Goal: Task Accomplishment & Management: Complete application form

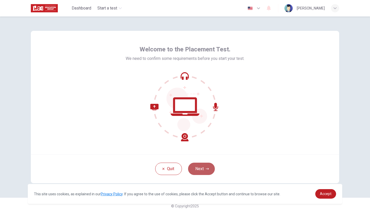
click at [193, 170] on button "Next" at bounding box center [201, 169] width 27 height 12
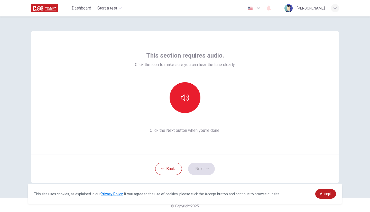
click at [264, 168] on div "Back Next" at bounding box center [185, 168] width 309 height 29
click at [184, 101] on icon "button" at bounding box center [185, 98] width 8 height 8
click at [220, 155] on div "Back Next" at bounding box center [185, 168] width 309 height 29
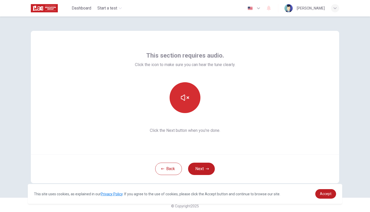
click at [182, 100] on icon "button" at bounding box center [185, 98] width 8 height 6
click at [199, 165] on button "Next" at bounding box center [201, 169] width 27 height 12
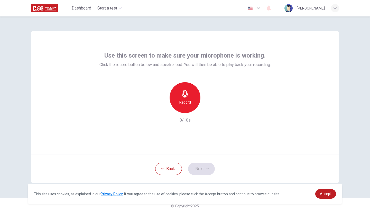
click at [176, 95] on div "Record" at bounding box center [185, 97] width 31 height 31
click at [182, 95] on icon "button" at bounding box center [185, 94] width 8 height 8
click at [208, 108] on icon "button" at bounding box center [208, 108] width 5 height 5
click at [208, 110] on icon "button" at bounding box center [209, 108] width 2 height 3
click at [186, 101] on h6 "Record" at bounding box center [185, 102] width 12 height 6
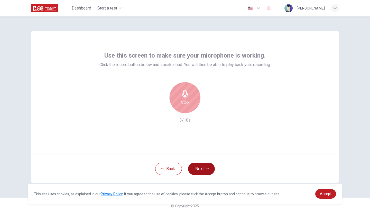
click at [198, 169] on button "Next" at bounding box center [201, 169] width 27 height 12
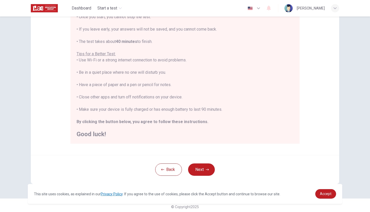
scroll to position [74, 0]
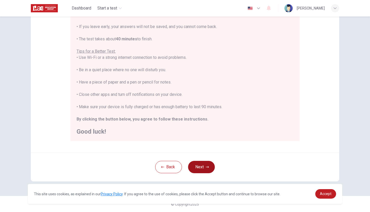
click at [198, 168] on button "Next" at bounding box center [201, 167] width 27 height 12
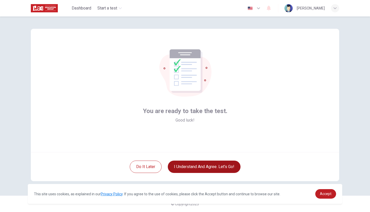
scroll to position [2, 0]
click at [198, 169] on button "I understand and agree. Let’s go!" at bounding box center [204, 167] width 73 height 12
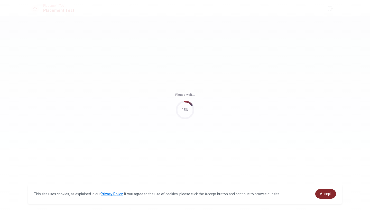
click at [318, 194] on link "Accept" at bounding box center [325, 194] width 21 height 10
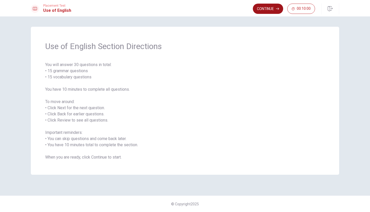
click at [273, 11] on button "Continue" at bounding box center [268, 9] width 30 height 10
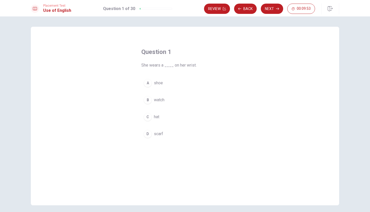
click at [145, 117] on div "C" at bounding box center [148, 117] width 8 height 8
click at [149, 101] on div "B" at bounding box center [148, 100] width 8 height 8
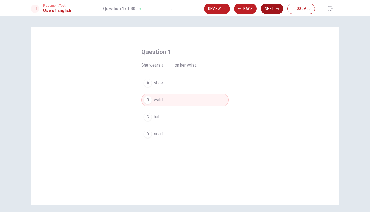
click at [274, 10] on button "Next" at bounding box center [272, 9] width 22 height 10
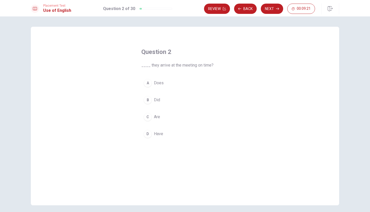
click at [155, 99] on span "Did" at bounding box center [157, 100] width 6 height 6
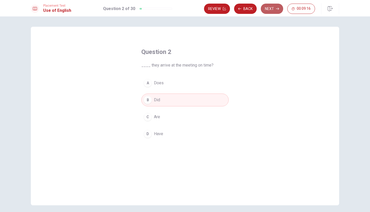
click at [275, 8] on button "Next" at bounding box center [272, 9] width 22 height 10
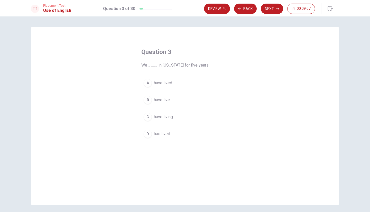
click at [168, 81] on span "have lived" at bounding box center [163, 83] width 18 height 6
click at [272, 8] on button "Next" at bounding box center [272, 9] width 22 height 10
click at [246, 7] on button "Back" at bounding box center [245, 9] width 23 height 10
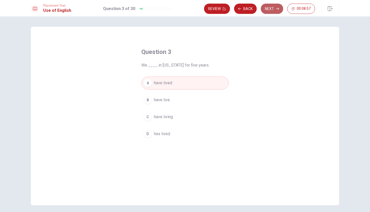
click at [270, 6] on button "Next" at bounding box center [272, 9] width 22 height 10
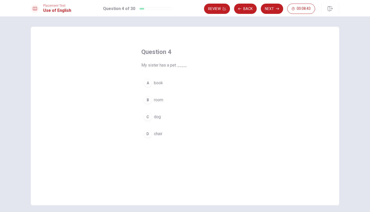
click at [157, 132] on span "chair" at bounding box center [158, 134] width 8 height 6
click at [275, 7] on button "Next" at bounding box center [272, 9] width 22 height 10
click at [158, 100] on span "fridge" at bounding box center [159, 100] width 11 height 6
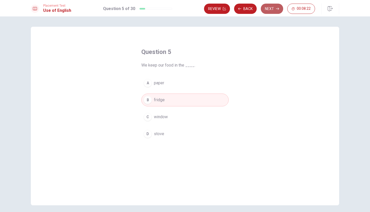
click at [274, 10] on button "Next" at bounding box center [272, 9] width 22 height 10
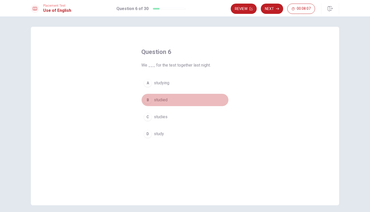
click at [148, 100] on div "B" at bounding box center [148, 100] width 8 height 8
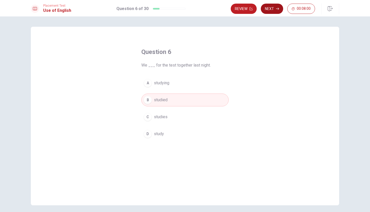
click at [273, 7] on button "Next" at bounding box center [272, 9] width 22 height 10
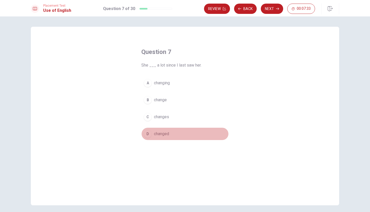
click at [157, 134] on span "changed" at bounding box center [161, 134] width 15 height 6
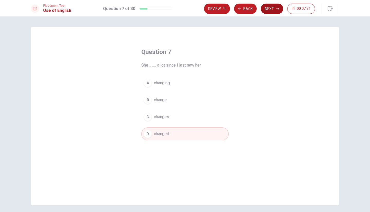
click at [269, 10] on button "Next" at bounding box center [272, 9] width 22 height 10
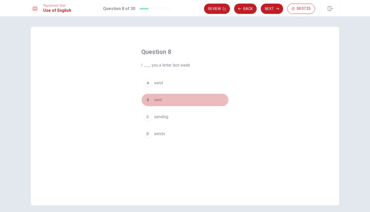
click at [157, 100] on span "sent" at bounding box center [158, 100] width 8 height 6
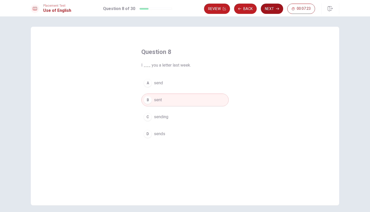
click at [267, 9] on button "Next" at bounding box center [272, 9] width 22 height 10
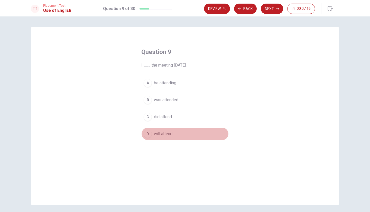
click at [159, 135] on span "will attend" at bounding box center [163, 134] width 19 height 6
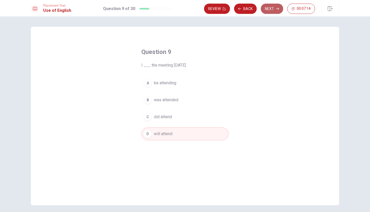
click at [268, 8] on button "Next" at bounding box center [272, 9] width 22 height 10
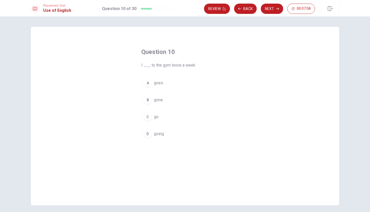
click at [154, 117] on span "go" at bounding box center [156, 117] width 5 height 6
click at [273, 9] on button "Next" at bounding box center [272, 9] width 22 height 10
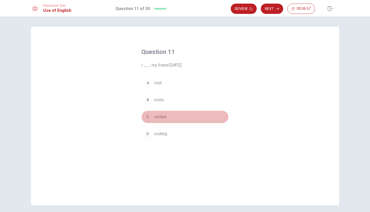
click at [159, 117] on span "visited" at bounding box center [160, 117] width 12 height 6
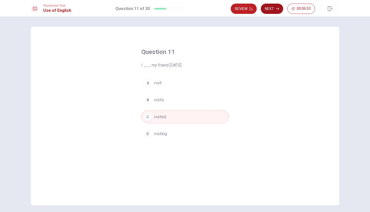
click at [270, 9] on button "Next" at bounding box center [272, 9] width 22 height 10
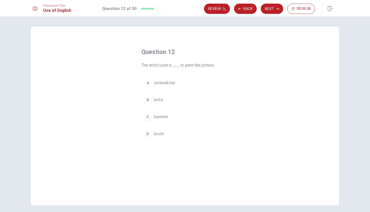
click at [150, 133] on div "D" at bounding box center [148, 134] width 8 height 8
click at [268, 8] on button "Next" at bounding box center [272, 9] width 22 height 10
click at [150, 117] on div "C" at bounding box center [148, 117] width 8 height 8
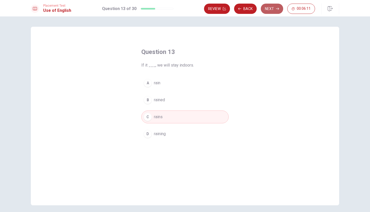
click at [277, 7] on icon "button" at bounding box center [277, 8] width 3 height 3
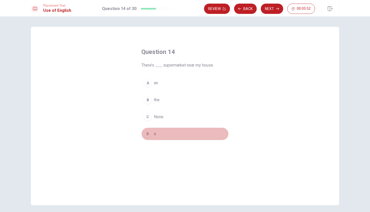
click at [148, 131] on div "D" at bounding box center [148, 134] width 8 height 8
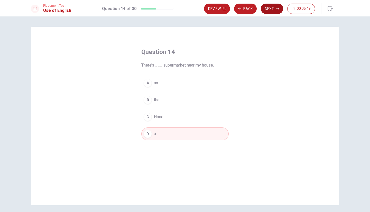
click at [276, 6] on button "Next" at bounding box center [272, 9] width 22 height 10
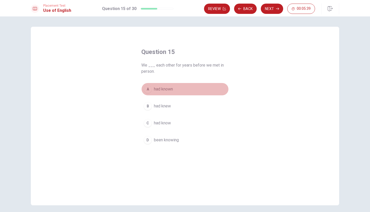
click at [148, 91] on div "A" at bounding box center [148, 89] width 8 height 8
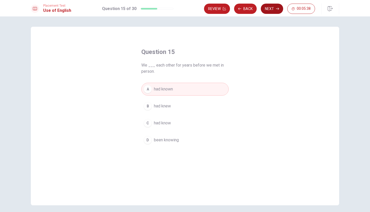
click at [277, 10] on icon "button" at bounding box center [277, 8] width 3 height 3
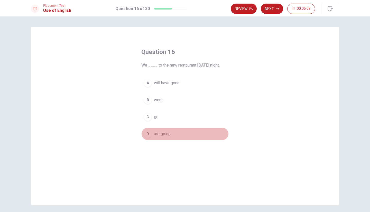
click at [147, 131] on div "D" at bounding box center [148, 134] width 8 height 8
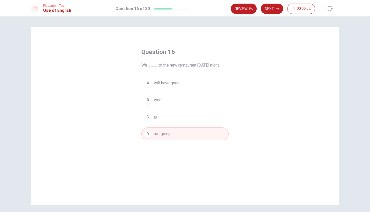
click at [149, 81] on div "A" at bounding box center [148, 83] width 8 height 8
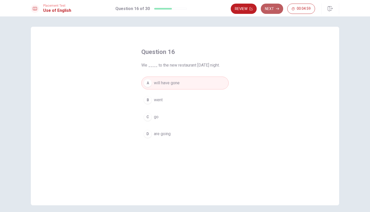
click at [277, 7] on icon "button" at bounding box center [277, 8] width 3 height 3
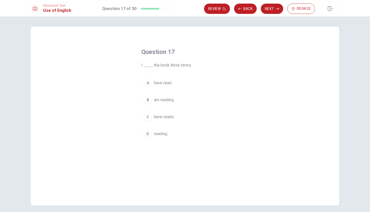
click at [146, 82] on div "A" at bounding box center [148, 83] width 8 height 8
click at [273, 7] on button "Next" at bounding box center [272, 9] width 22 height 10
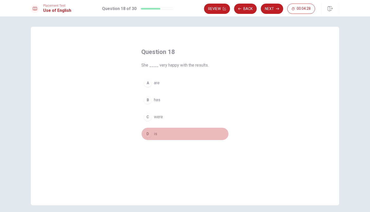
click at [149, 136] on div "D" at bounding box center [148, 134] width 8 height 8
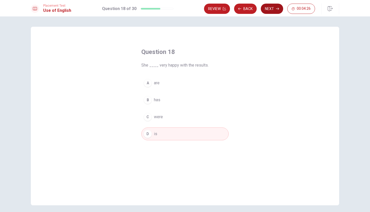
click at [270, 13] on button "Next" at bounding box center [272, 9] width 22 height 10
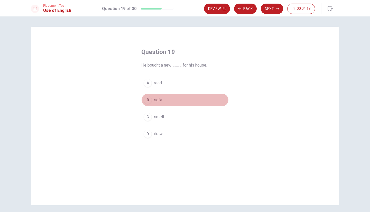
click at [147, 100] on div "B" at bounding box center [148, 100] width 8 height 8
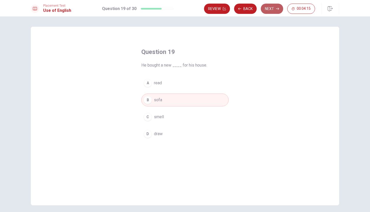
click at [275, 7] on button "Next" at bounding box center [272, 9] width 22 height 10
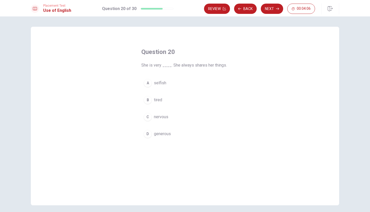
click at [147, 134] on div "D" at bounding box center [148, 134] width 8 height 8
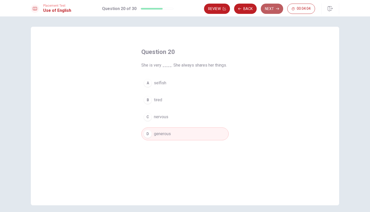
click at [270, 7] on button "Next" at bounding box center [272, 9] width 22 height 10
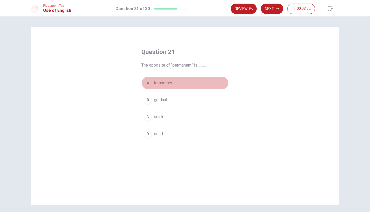
click at [147, 82] on div "A" at bounding box center [148, 83] width 8 height 8
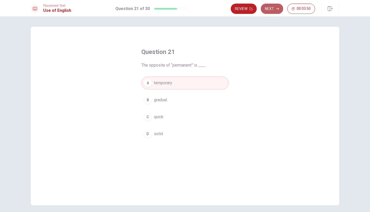
click at [270, 7] on button "Next" at bounding box center [272, 9] width 22 height 10
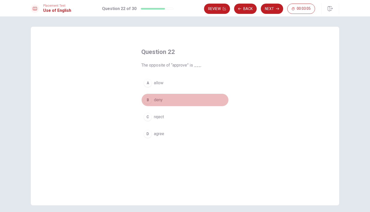
click at [145, 101] on div "B" at bounding box center [148, 100] width 8 height 8
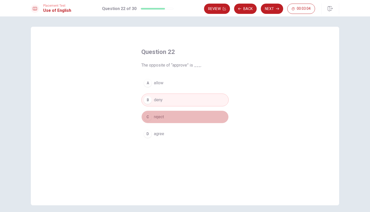
click at [146, 115] on div "C" at bounding box center [148, 117] width 8 height 8
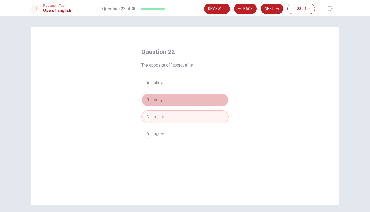
click at [148, 98] on div "B" at bounding box center [148, 100] width 8 height 8
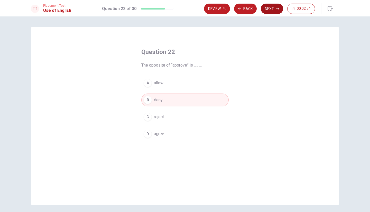
click at [268, 8] on button "Next" at bounding box center [272, 9] width 22 height 10
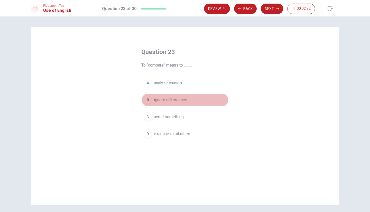
click at [148, 98] on div "B" at bounding box center [148, 100] width 8 height 8
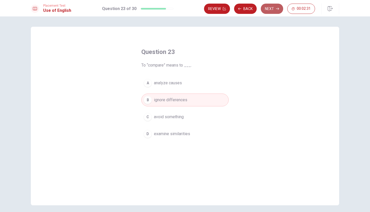
click at [270, 10] on button "Next" at bounding box center [272, 9] width 22 height 10
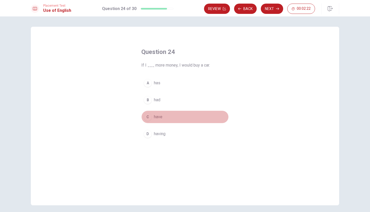
click at [146, 115] on div "C" at bounding box center [148, 117] width 8 height 8
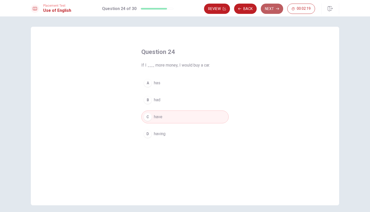
click at [270, 8] on button "Next" at bounding box center [272, 9] width 22 height 10
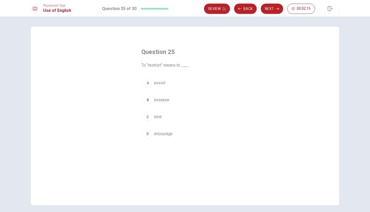
click at [146, 116] on div "C" at bounding box center [148, 117] width 8 height 8
click at [272, 6] on button "Next" at bounding box center [272, 9] width 22 height 10
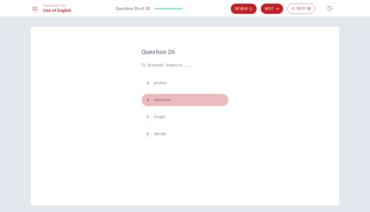
click at [147, 100] on div "B" at bounding box center [148, 100] width 8 height 8
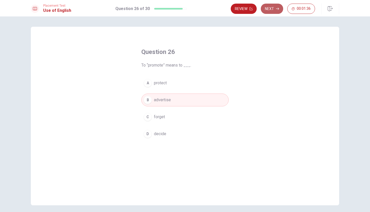
click at [275, 9] on button "Next" at bounding box center [272, 9] width 22 height 10
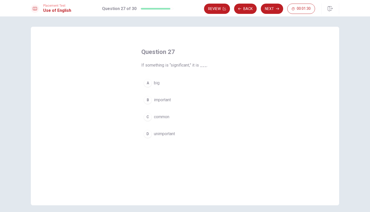
click at [147, 99] on div "B" at bounding box center [148, 100] width 8 height 8
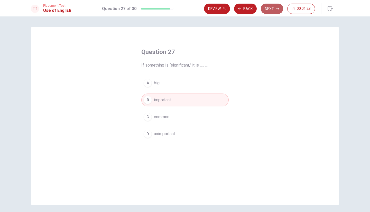
click at [271, 8] on button "Next" at bounding box center [272, 9] width 22 height 10
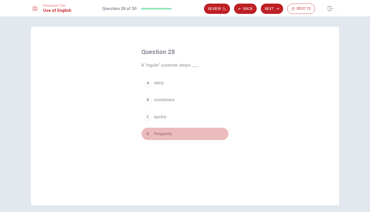
click at [145, 133] on div "D" at bounding box center [148, 134] width 8 height 8
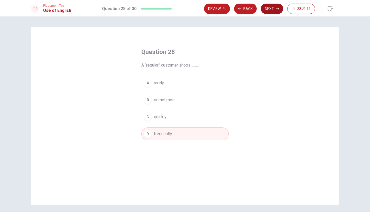
click at [269, 6] on button "Next" at bounding box center [272, 9] width 22 height 10
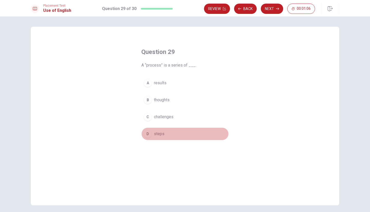
click at [144, 132] on div "D" at bounding box center [148, 134] width 8 height 8
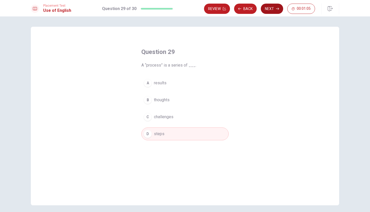
click at [270, 6] on button "Next" at bounding box center [272, 9] width 22 height 10
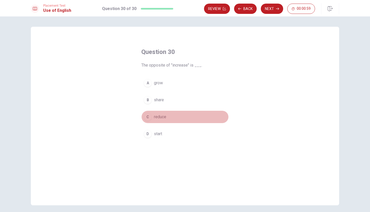
click at [147, 117] on div "C" at bounding box center [148, 117] width 8 height 8
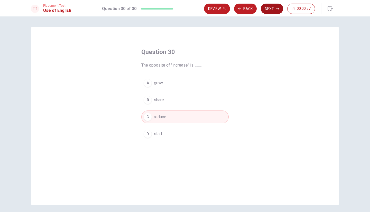
click at [275, 6] on button "Next" at bounding box center [272, 9] width 22 height 10
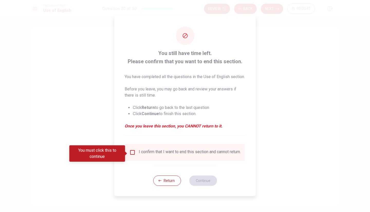
click at [132, 153] on input "You must click this to continue" at bounding box center [133, 152] width 6 height 6
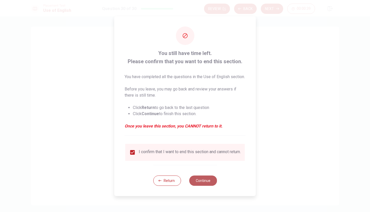
click at [208, 183] on button "Continue" at bounding box center [203, 181] width 28 height 10
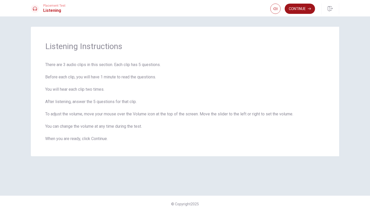
click at [299, 7] on button "Continue" at bounding box center [300, 9] width 30 height 10
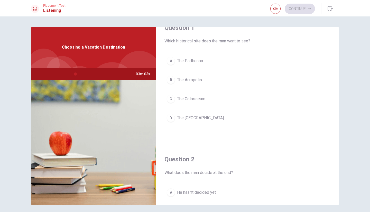
scroll to position [33, 0]
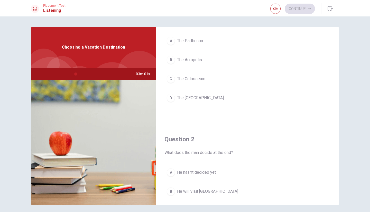
click at [169, 40] on div "A" at bounding box center [171, 41] width 8 height 8
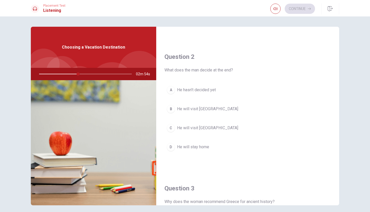
scroll to position [122, 0]
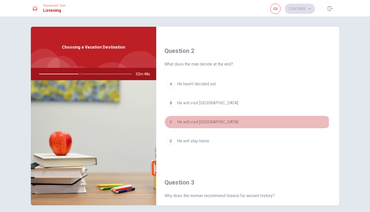
click at [171, 123] on div "C" at bounding box center [171, 122] width 8 height 8
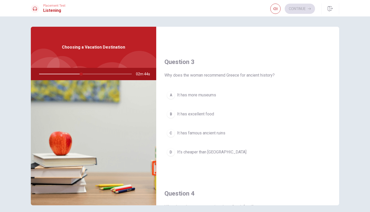
scroll to position [273, 0]
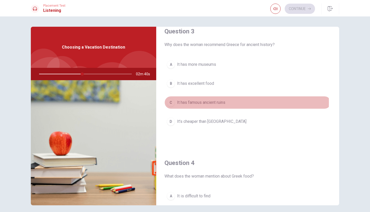
click at [170, 101] on div "C" at bounding box center [171, 102] width 8 height 8
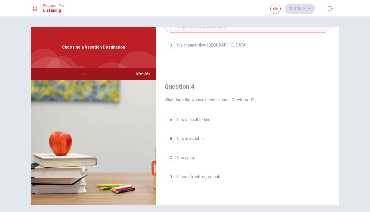
scroll to position [364, 0]
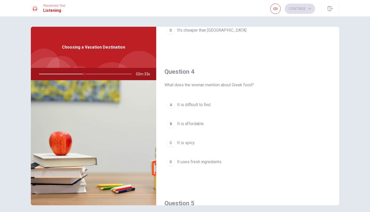
click at [170, 160] on div "D" at bounding box center [171, 162] width 8 height 8
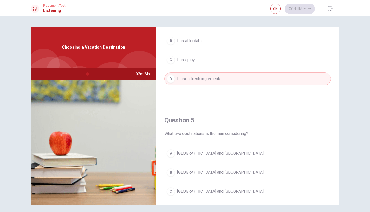
scroll to position [476, 0]
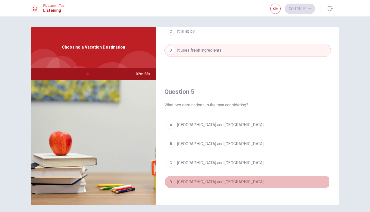
click at [193, 179] on span "[GEOGRAPHIC_DATA] and [GEOGRAPHIC_DATA]" at bounding box center [220, 182] width 87 height 6
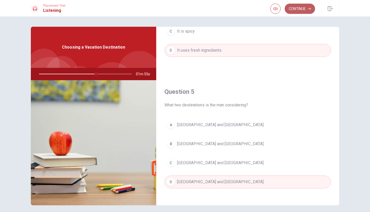
click at [309, 9] on icon "button" at bounding box center [309, 8] width 3 height 3
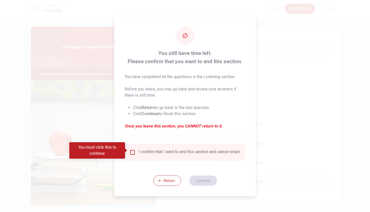
click at [133, 151] on input "You must click this to continue" at bounding box center [133, 152] width 6 height 6
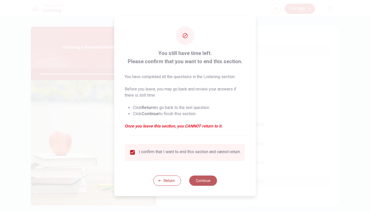
click at [197, 182] on button "Continue" at bounding box center [203, 181] width 28 height 10
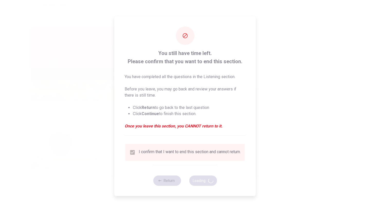
type input "87"
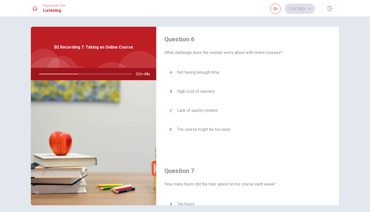
scroll to position [0, 0]
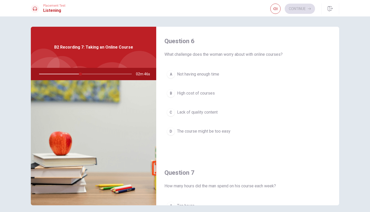
click at [169, 74] on div "A" at bounding box center [171, 74] width 8 height 8
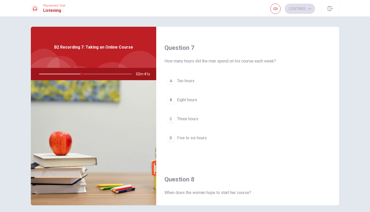
scroll to position [130, 0]
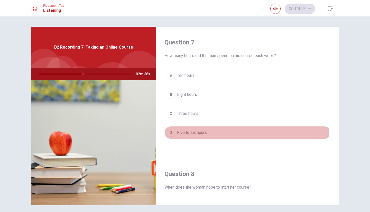
click at [167, 134] on div "D" at bounding box center [171, 133] width 8 height 8
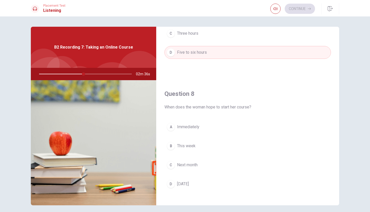
scroll to position [246, 0]
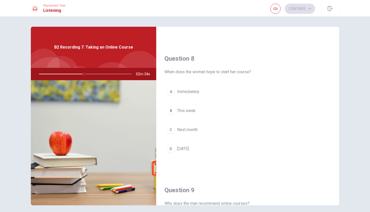
click at [170, 128] on div "C" at bounding box center [171, 130] width 8 height 8
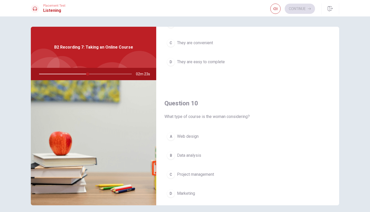
scroll to position [464, 0]
click at [170, 152] on div "B" at bounding box center [171, 156] width 8 height 8
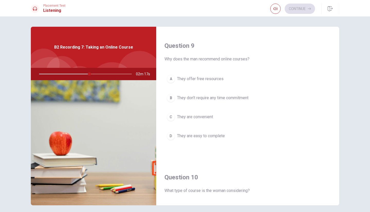
scroll to position [387, 0]
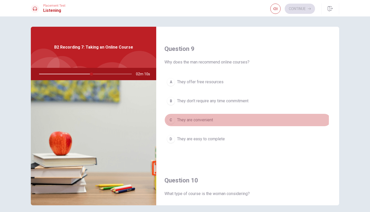
click at [170, 117] on div "C" at bounding box center [171, 120] width 8 height 8
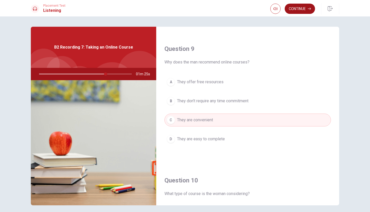
click at [308, 8] on button "Continue" at bounding box center [300, 9] width 30 height 10
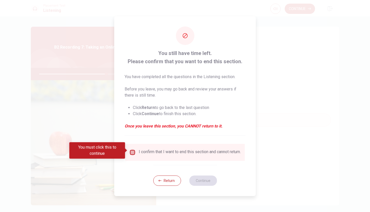
click at [131, 151] on input "You must click this to continue" at bounding box center [133, 152] width 6 height 6
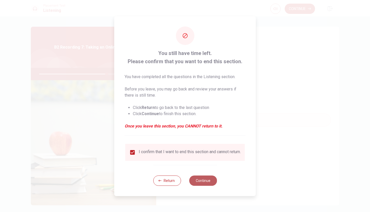
click at [201, 186] on button "Continue" at bounding box center [203, 181] width 28 height 10
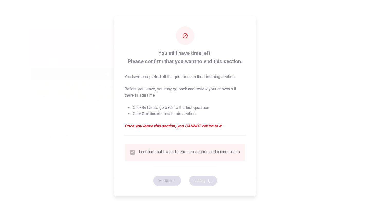
type input "74"
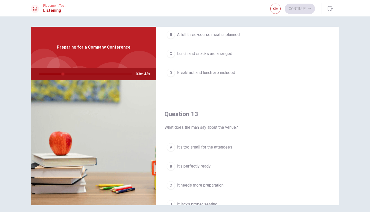
scroll to position [0, 0]
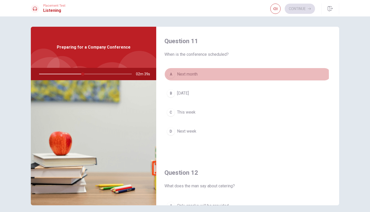
click at [173, 76] on div "A" at bounding box center [171, 74] width 8 height 8
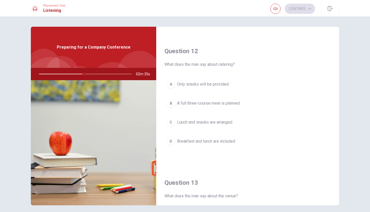
scroll to position [122, 0]
click at [170, 122] on div "C" at bounding box center [171, 122] width 8 height 8
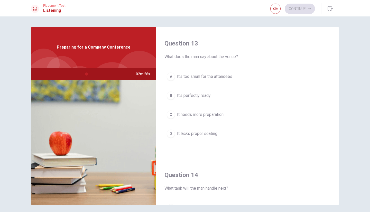
scroll to position [261, 0]
click at [230, 95] on button "B It’s perfectly ready" at bounding box center [248, 95] width 167 height 13
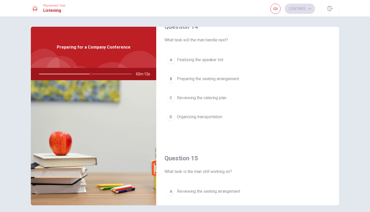
scroll to position [409, 0]
click at [173, 59] on div "A" at bounding box center [171, 60] width 8 height 8
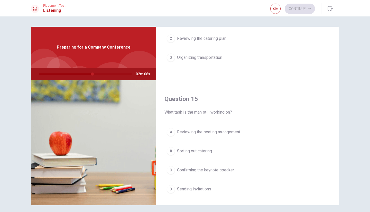
scroll to position [471, 0]
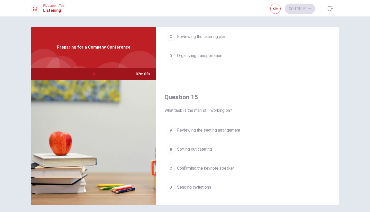
click at [175, 165] on button "C Confirming the keynote speaker" at bounding box center [248, 168] width 167 height 13
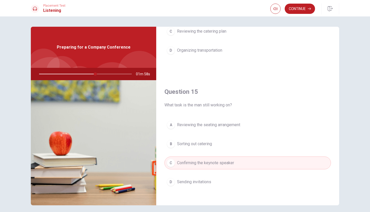
scroll to position [476, 0]
click at [303, 6] on button "Continue" at bounding box center [300, 9] width 30 height 10
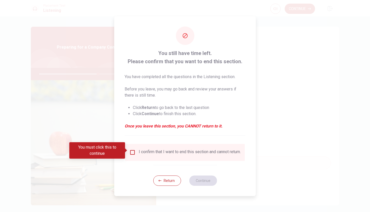
click at [131, 149] on input "You must click this to continue" at bounding box center [133, 152] width 6 height 6
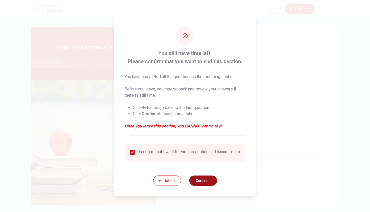
click at [205, 186] on button "Continue" at bounding box center [203, 181] width 28 height 10
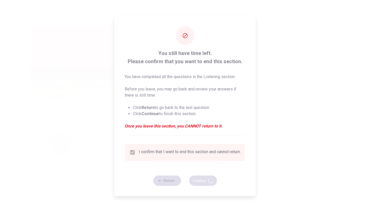
type input "65"
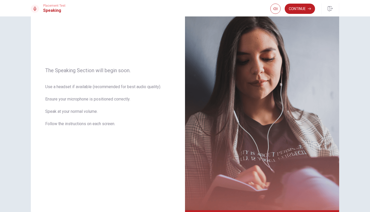
scroll to position [45, 0]
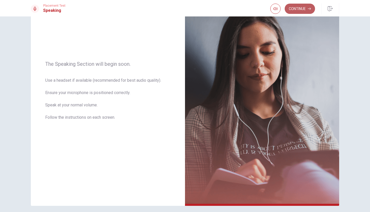
click at [302, 13] on button "Continue" at bounding box center [300, 9] width 30 height 10
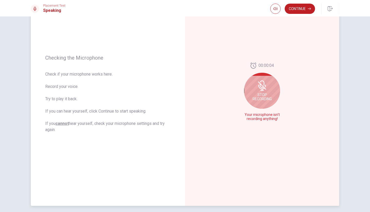
click at [260, 88] on icon at bounding box center [262, 85] width 10 height 10
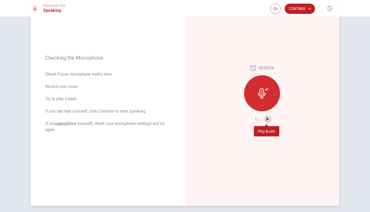
click at [268, 120] on icon "Play Audio" at bounding box center [267, 118] width 3 height 3
click at [266, 116] on button "Pause Audio" at bounding box center [267, 118] width 7 height 7
click at [255, 118] on icon "Record Again" at bounding box center [256, 118] width 3 height 3
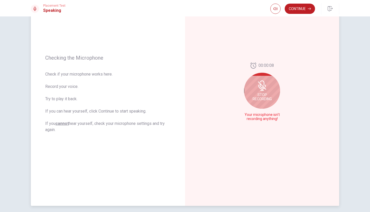
click at [262, 90] on icon at bounding box center [262, 90] width 4 height 1
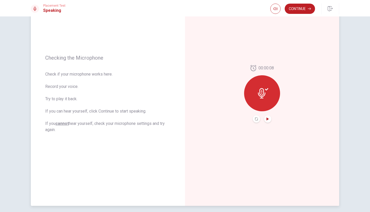
click at [266, 119] on icon "Play Audio" at bounding box center [267, 118] width 3 height 3
click at [283, 67] on div "00:00:08" at bounding box center [262, 94] width 154 height 224
click at [255, 119] on icon "Record Again" at bounding box center [256, 118] width 3 height 3
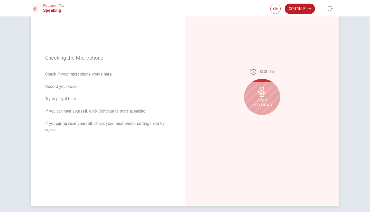
click at [260, 99] on span "Stop Recording" at bounding box center [262, 103] width 19 height 8
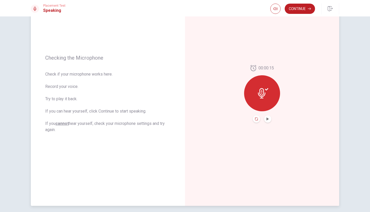
click at [255, 119] on icon "Record Again" at bounding box center [256, 118] width 3 height 3
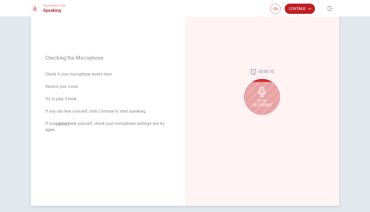
click at [266, 95] on icon at bounding box center [262, 92] width 10 height 10
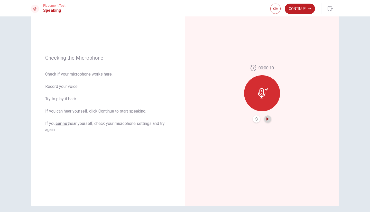
click at [267, 119] on icon "Play Audio" at bounding box center [268, 118] width 2 height 3
click at [300, 8] on button "Continue" at bounding box center [300, 9] width 30 height 10
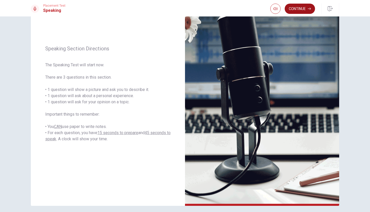
click at [288, 11] on button "Continue" at bounding box center [300, 9] width 30 height 10
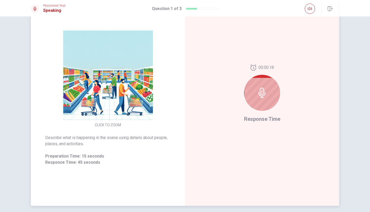
click at [263, 88] on icon at bounding box center [262, 93] width 10 height 10
click at [259, 99] on div at bounding box center [262, 93] width 36 height 36
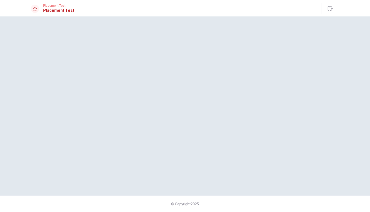
scroll to position [0, 0]
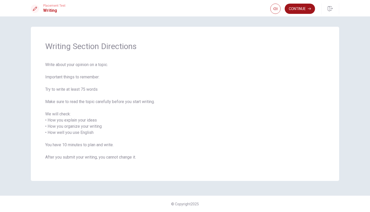
click at [289, 8] on button "Continue" at bounding box center [300, 9] width 30 height 10
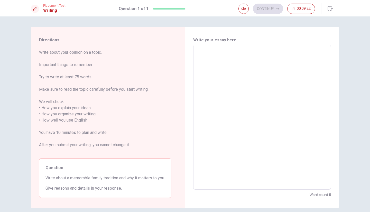
click at [245, 89] on textarea at bounding box center [262, 117] width 131 height 137
type textarea "M"
type textarea "x"
type textarea "My"
type textarea "x"
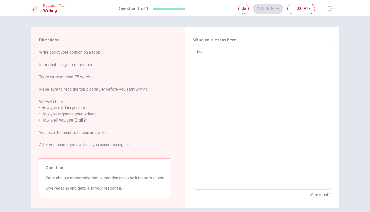
type textarea "My"
type textarea "x"
type textarea "My m"
type textarea "x"
type textarea "My mo"
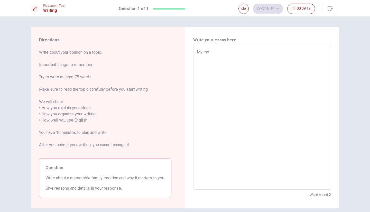
type textarea "x"
type textarea "My mos"
type textarea "x"
type textarea "My most"
type textarea "x"
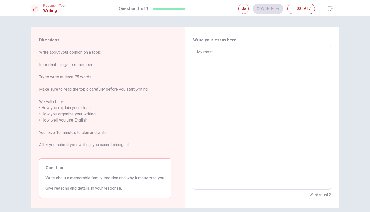
type textarea "My most"
type textarea "x"
type textarea "My most m"
type textarea "x"
type textarea "My most ma"
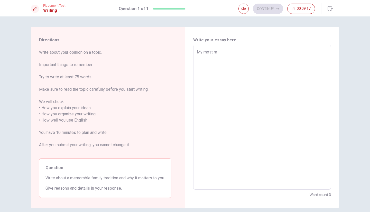
type textarea "x"
type textarea "My most mam"
type textarea "x"
type textarea "My most mamo"
type textarea "x"
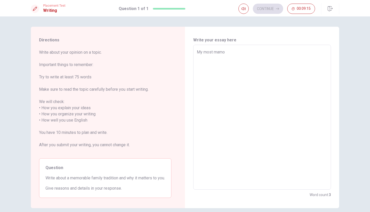
type textarea "My most mamor"
type textarea "x"
type textarea "My most mamora"
type textarea "x"
type textarea "My most mamorab"
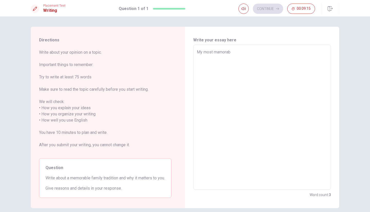
type textarea "x"
type textarea "My most mamorabk"
type textarea "x"
type textarea "My most mamorab"
type textarea "x"
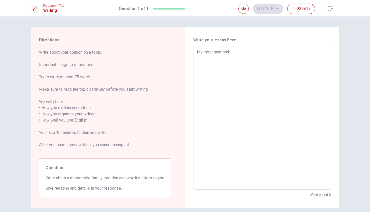
type textarea "My most mamorabl"
type textarea "x"
type textarea "My most mamorable"
type textarea "x"
type textarea "My most mamorable"
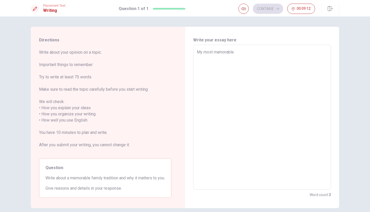
type textarea "x"
type textarea "My most mamorable f"
type textarea "x"
type textarea "My most mamorable fa"
type textarea "x"
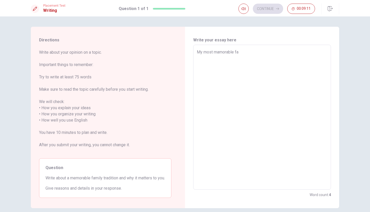
type textarea "My most mamorable fam"
type textarea "x"
type textarea "My most mamorable fami"
type textarea "x"
type textarea "My most mamorable famil"
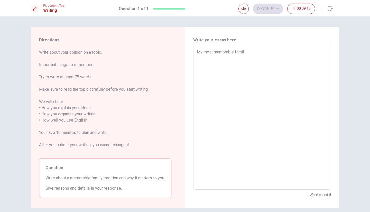
type textarea "x"
type textarea "My most mamorable family"
type textarea "x"
type textarea "My most mamorable family"
type textarea "x"
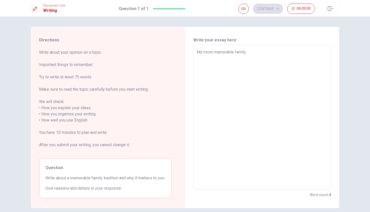
type textarea "My most mamorable family t"
type textarea "x"
type textarea "My most mamorable family tr"
type textarea "x"
type textarea "My most mamorable family tra"
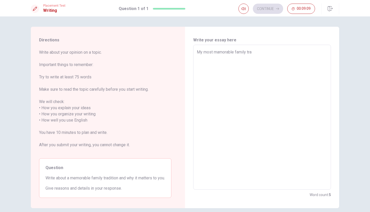
type textarea "x"
type textarea "My most mamorable family trad"
type textarea "x"
type textarea "My most mamorable family tradi"
type textarea "x"
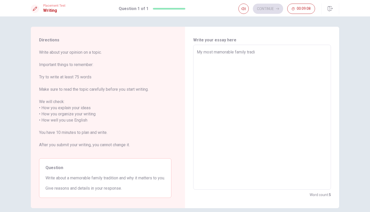
type textarea "My most mamorable family tradit"
type textarea "x"
type textarea "My most mamorable family traditi"
type textarea "x"
type textarea "My most mamorable family traditio"
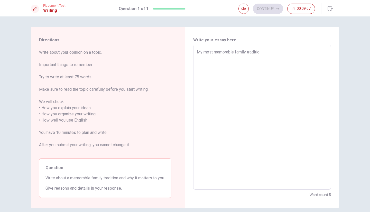
type textarea "x"
type textarea "My most mamorable family tradition"
type textarea "x"
type textarea "My most mamorable family tradition"
type textarea "x"
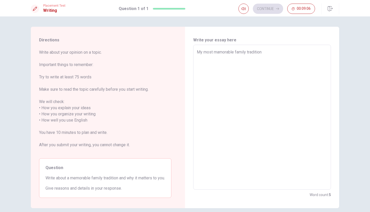
type textarea "My most mamorable family tradition i"
type textarea "x"
type textarea "My most mamorable family tradition is"
type textarea "x"
type textarea "My most mamorable family tradition is"
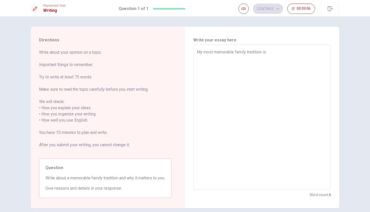
type textarea "x"
type textarea "My most mamorable family tradition is t"
type textarea "x"
type textarea "My most mamorable family tradition is th"
type textarea "x"
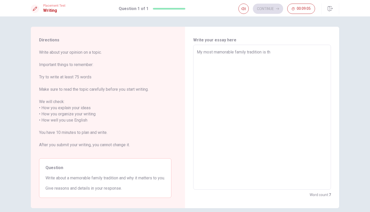
type textarea "My most mamorable family tradition is tha"
type textarea "x"
type textarea "My most mamorable family tradition is that"
type textarea "x"
type textarea "My most mamorable family tradition is that"
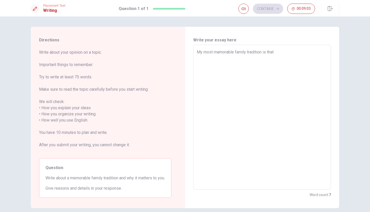
type textarea "x"
type textarea "My most mamorable family tradition is that t"
type textarea "x"
type textarea "My most mamorable family tradition is that to"
type textarea "x"
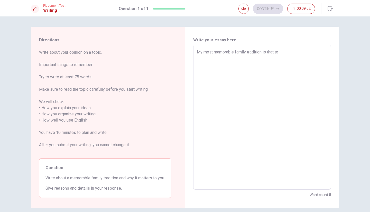
type textarea "My most mamorable family tradition is that to"
type textarea "x"
type textarea "My most mamorable family tradition is that to m"
type textarea "x"
type textarea "My most mamorable family tradition is that to ma"
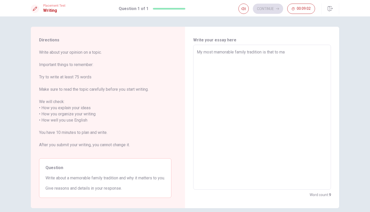
type textarea "x"
type textarea "My most mamorable family tradition is that to mak"
type textarea "x"
type textarea "My most mamorable family tradition is that to make"
type textarea "x"
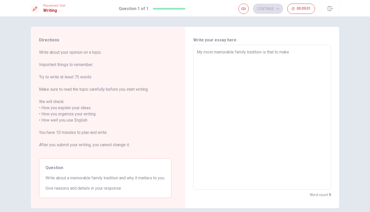
type textarea "My most mamorable family tradition is that to make"
type textarea "x"
type textarea "My most mamorable family tradition is that to make s"
type textarea "x"
type textarea "My most mamorable family tradition is that to make so"
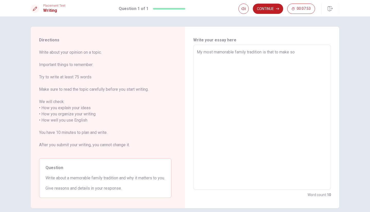
type textarea "x"
type textarea "My most mamorable family tradition is that to make sob"
type textarea "x"
type textarea "My most mamorable family tradition is that to make soba"
type textarea "x"
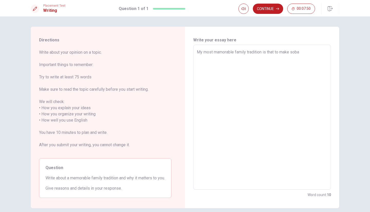
type textarea "My most mamorable family tradition is that to make soba"
type textarea "x"
type textarea "My most mamorable family tradition is that to make soba"
type textarea "x"
type textarea "My most mamorable family tradition is that to make sob"
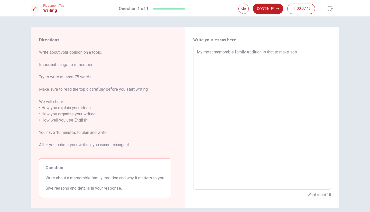
type textarea "x"
type textarea "My most mamorable family tradition is that to make so"
type textarea "x"
type textarea "My most mamorable family tradition is that to make s"
type textarea "x"
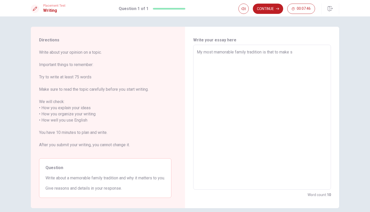
type textarea "My most mamorable family tradition is that to make"
type textarea "x"
type textarea "My most mamorable family tradition is that to make"
type textarea "x"
type textarea "My most mamorable family tradition is that to mak"
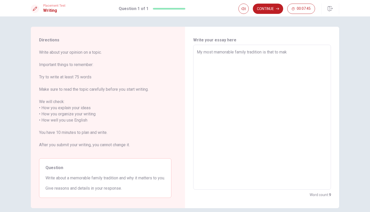
type textarea "x"
type textarea "My most mamorable family tradition is that to ma"
type textarea "x"
type textarea "My most mamorable family tradition is that to m"
type textarea "x"
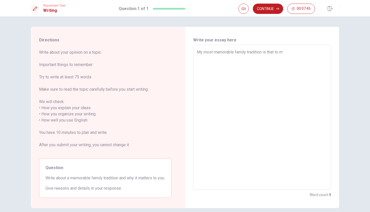
type textarea "My most mamorable family tradition is that to"
type textarea "x"
type textarea "My most mamorable family tradition is that to"
type textarea "x"
type textarea "My most mamorable family tradition is that t"
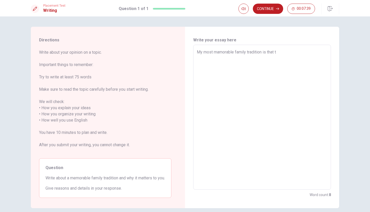
type textarea "x"
type textarea "My most mamorable family tradition is that"
type textarea "x"
type textarea "My most mamorable family tradition is that g"
type textarea "x"
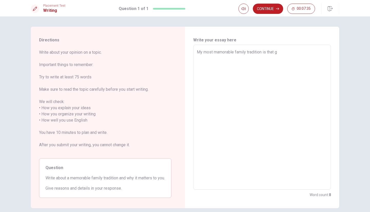
type textarea "My most mamorable family tradition is that ga"
type textarea "x"
type textarea "My most mamorable family tradition is that gat"
type textarea "x"
type textarea "My most mamorable family tradition is that gath"
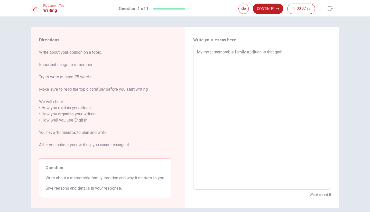
type textarea "x"
type textarea "My most mamorable family tradition is that gathe"
type textarea "x"
type textarea "My most mamorable family tradition is that gather"
type textarea "x"
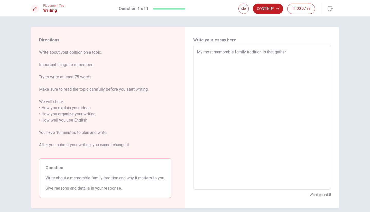
type textarea "My most mamorable family tradition is that gatheri"
type textarea "x"
type textarea "My most mamorable family tradition is that gatherin"
type textarea "x"
type textarea "My most mamorable family tradition is that gathering"
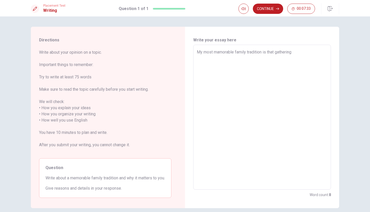
type textarea "x"
type textarea "My most mamorable family tradition is that gathering"
type textarea "x"
type textarea "My most mamorable family tradition is that gathering"
type textarea "x"
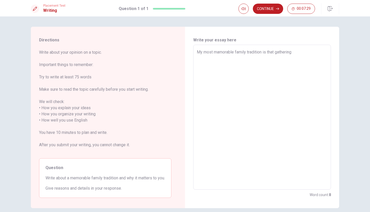
type textarea "My most mamorable family tradition is that gatherin"
type textarea "x"
type textarea "My most mamorable family tradition is that gatheri"
type textarea "x"
type textarea "My most mamorable family tradition is that gather"
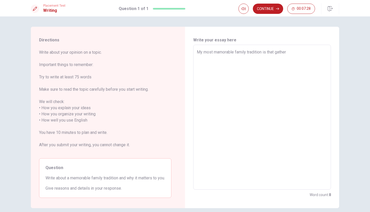
type textarea "x"
type textarea "My most mamorable family tradition is that gathe"
type textarea "x"
type textarea "My most mamorable family tradition is that gath"
type textarea "x"
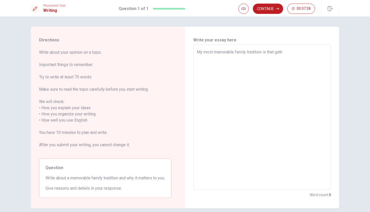
type textarea "My most mamorable family tradition is that gat"
type textarea "x"
type textarea "My most mamorable family tradition is that ga"
type textarea "x"
type textarea "My most mamorable family tradition is that g"
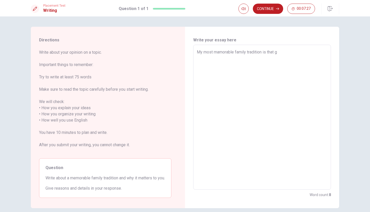
type textarea "x"
type textarea "My most mamorable family tradition is that"
type textarea "x"
type textarea "My most mamorable family tradition is that"
type textarea "x"
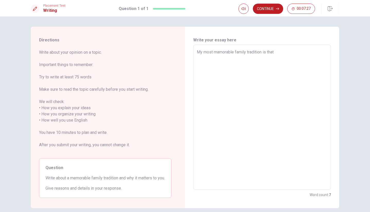
type textarea "My most mamorable family tradition is tha"
type textarea "x"
type textarea "My most mamorable family tradition is that"
type textarea "x"
type textarea "My most mamorable family tradition is that"
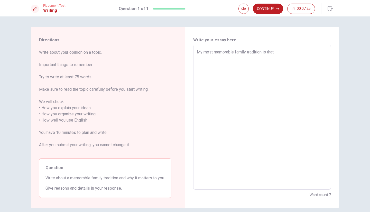
type textarea "x"
type textarea "My most mamorable family tradition is that t"
type textarea "x"
type textarea "My most mamorable family tradition is that to"
type textarea "x"
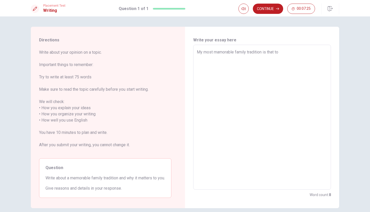
type textarea "My most mamorable family tradition is that to"
type textarea "x"
type textarea "My most mamorable family tradition is that to g"
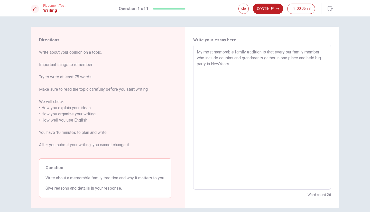
click at [218, 64] on textarea "My most mamorable family tradition is that every our family member who include …" at bounding box center [262, 117] width 131 height 137
click at [237, 66] on textarea "My most mamorable family tradition is that every our family member who include …" at bounding box center [262, 117] width 131 height 137
click at [239, 69] on textarea "My most mamorable family tradition is that every our family member who include …" at bounding box center [262, 117] width 131 height 137
click at [304, 72] on textarea "My most mamorable family tradition is that every our family member who include …" at bounding box center [262, 117] width 131 height 137
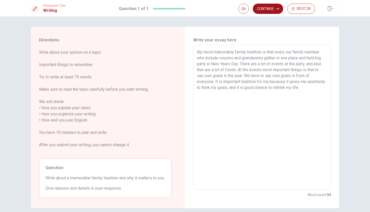
click at [275, 11] on button "Continue" at bounding box center [268, 9] width 30 height 10
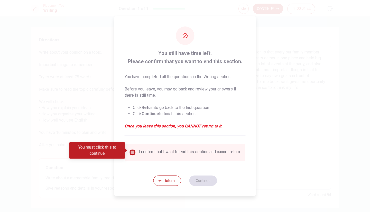
click at [133, 151] on input "You must click this to continue" at bounding box center [133, 152] width 6 height 6
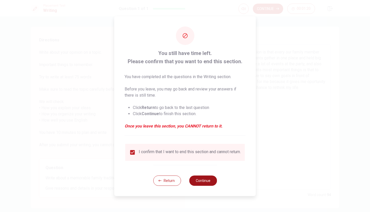
click at [204, 185] on button "Continue" at bounding box center [203, 181] width 28 height 10
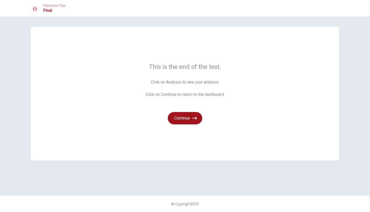
click at [195, 117] on icon "button" at bounding box center [194, 118] width 5 height 5
